Goal: Task Accomplishment & Management: Manage account settings

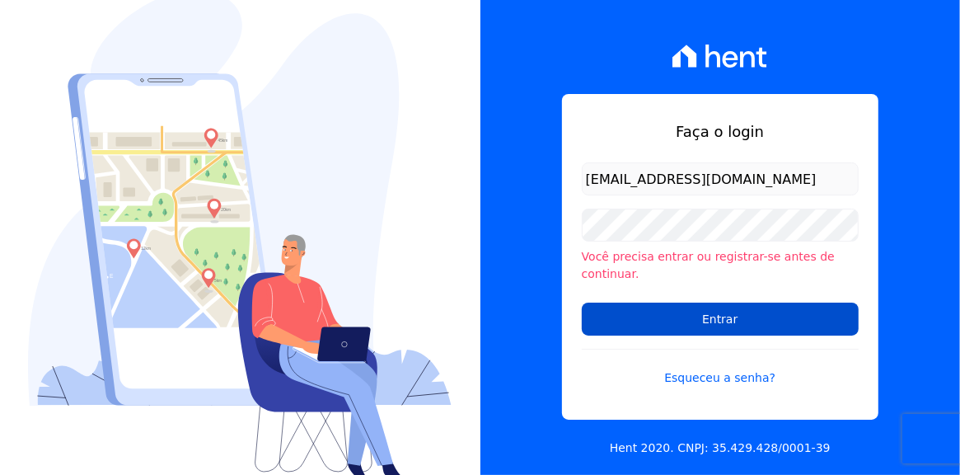
type input "[EMAIL_ADDRESS][DOMAIN_NAME]"
click at [720, 311] on input "Entrar" at bounding box center [720, 318] width 277 height 33
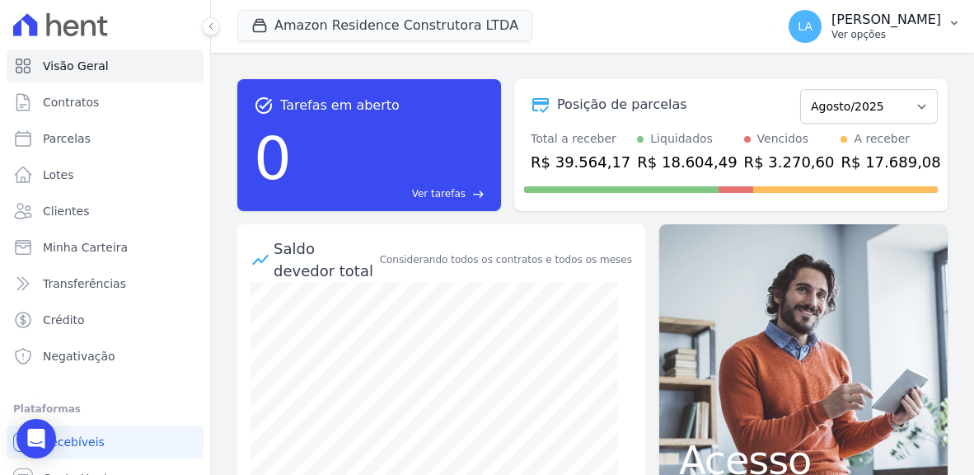
click at [952, 21] on icon "button" at bounding box center [954, 22] width 13 height 13
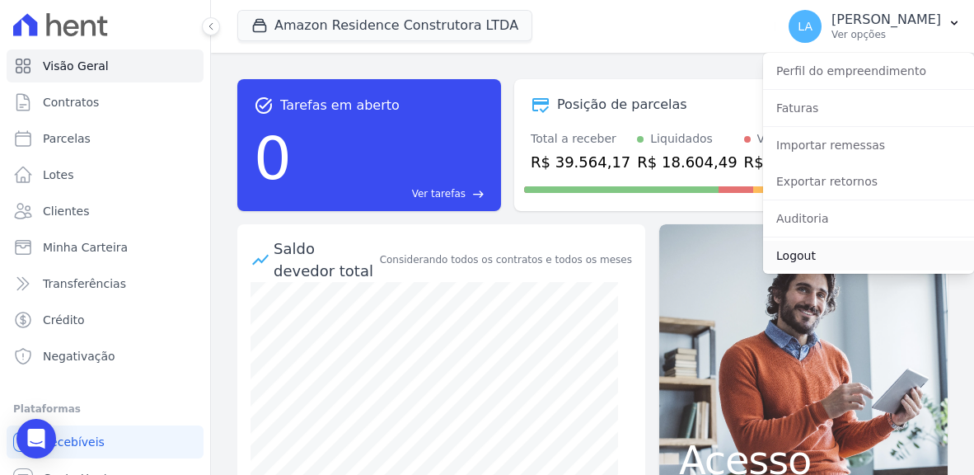
click at [796, 254] on link "Logout" at bounding box center [868, 256] width 211 height 30
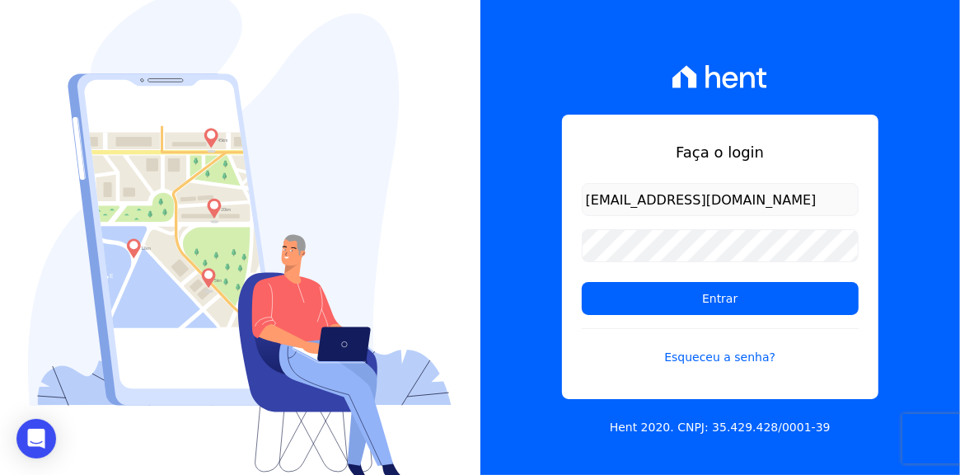
type input "[EMAIL_ADDRESS][DOMAIN_NAME]"
